Goal: Information Seeking & Learning: Learn about a topic

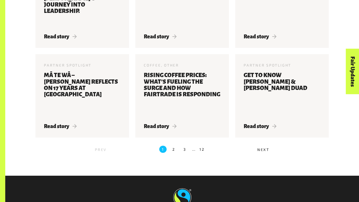
scroll to position [554, 0]
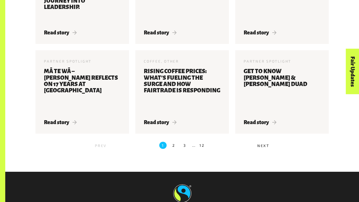
click at [175, 146] on label "2" at bounding box center [173, 144] width 7 height 7
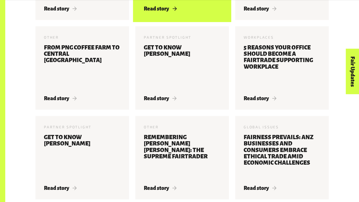
scroll to position [270, 0]
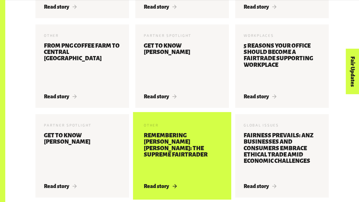
click at [167, 172] on h3 "Remembering [PERSON_NAME] [PERSON_NAME]: The Supreme Fairtrader" at bounding box center [182, 154] width 77 height 45
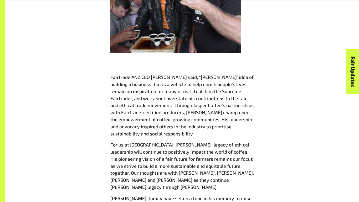
scroll to position [505, 0]
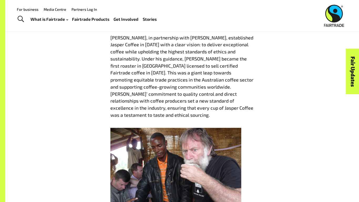
scroll to position [331, 0]
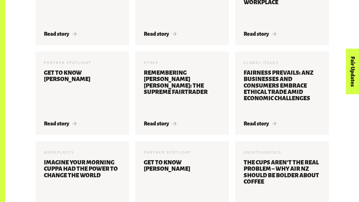
scroll to position [333, 0]
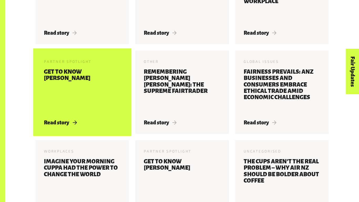
click at [94, 94] on h3 "Get to know Norman Palumbo" at bounding box center [82, 90] width 77 height 45
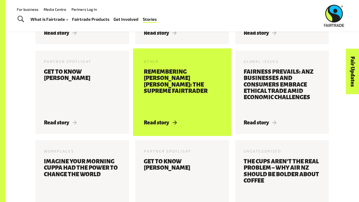
click at [181, 101] on h3 "Remembering Wells John Trenfield: The Supreme Fairtrader" at bounding box center [182, 90] width 77 height 45
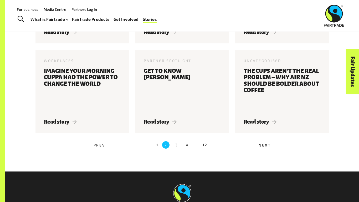
scroll to position [482, 0]
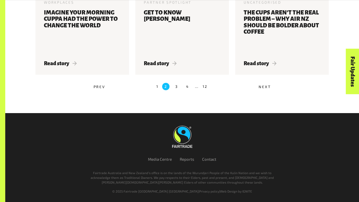
click at [154, 85] on ul "Prev 1 2 3 4 … 12 Next" at bounding box center [181, 86] width 293 height 11
click at [158, 86] on label "1" at bounding box center [157, 86] width 2 height 7
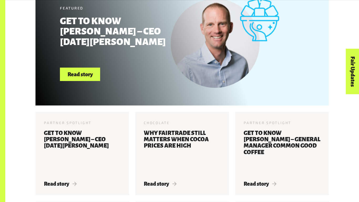
scroll to position [224, 0]
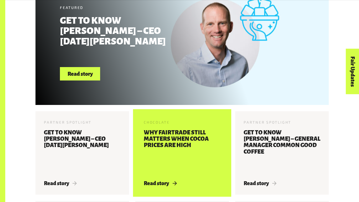
click at [166, 141] on h3 "Why Fairtrade still matters when cocoa prices are high" at bounding box center [182, 151] width 77 height 45
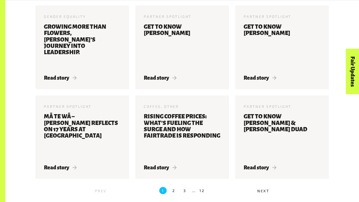
scroll to position [513, 0]
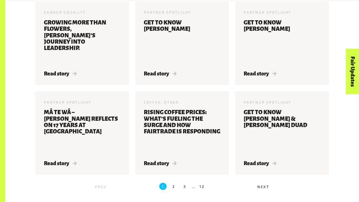
click at [173, 185] on label "2" at bounding box center [173, 185] width 7 height 7
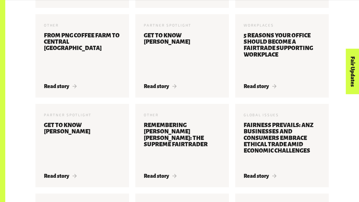
scroll to position [281, 0]
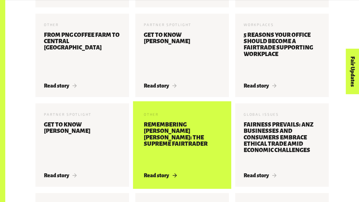
click at [206, 121] on h3 "Remembering [PERSON_NAME] [PERSON_NAME]: The Supreme Fairtrader" at bounding box center [182, 143] width 77 height 45
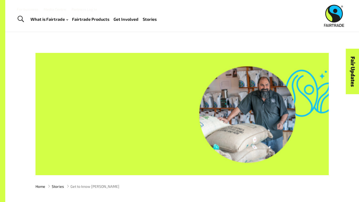
click at [178, 116] on div at bounding box center [181, 114] width 293 height 122
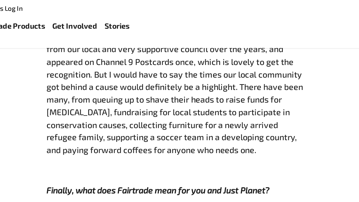
scroll to position [661, 0]
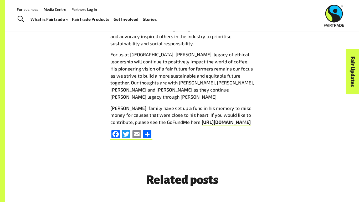
scroll to position [595, 0]
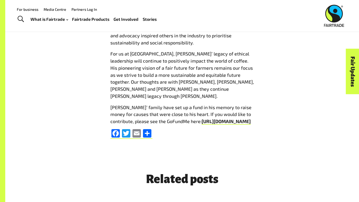
click at [189, 104] on span "[PERSON_NAME]’ family have set up a fund in his memory to raise money for cause…" at bounding box center [180, 114] width 141 height 20
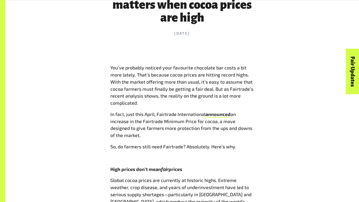
scroll to position [231, 0]
